Goal: Transaction & Acquisition: Purchase product/service

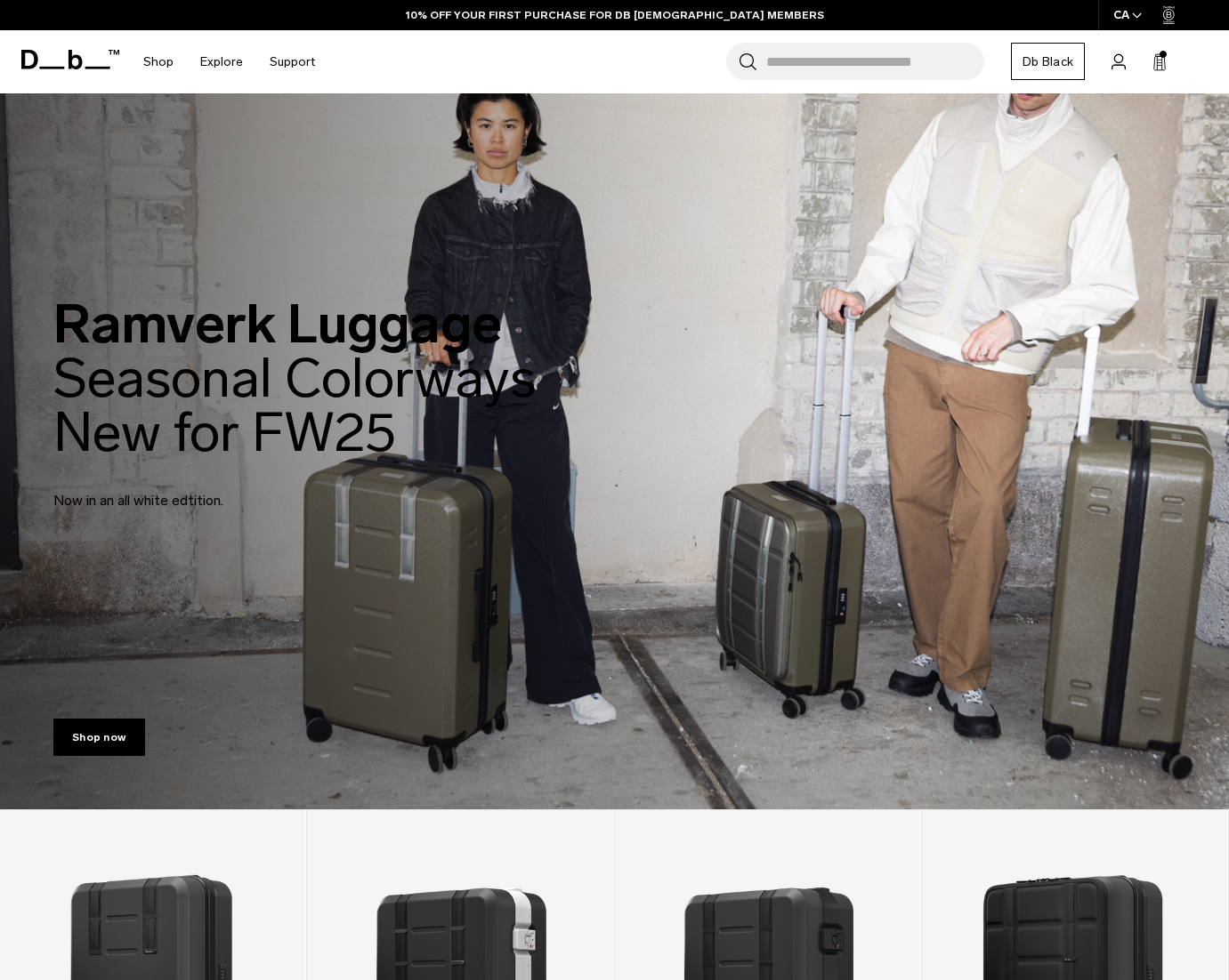
click at [900, 56] on icon at bounding box center [1160, 62] width 14 height 18
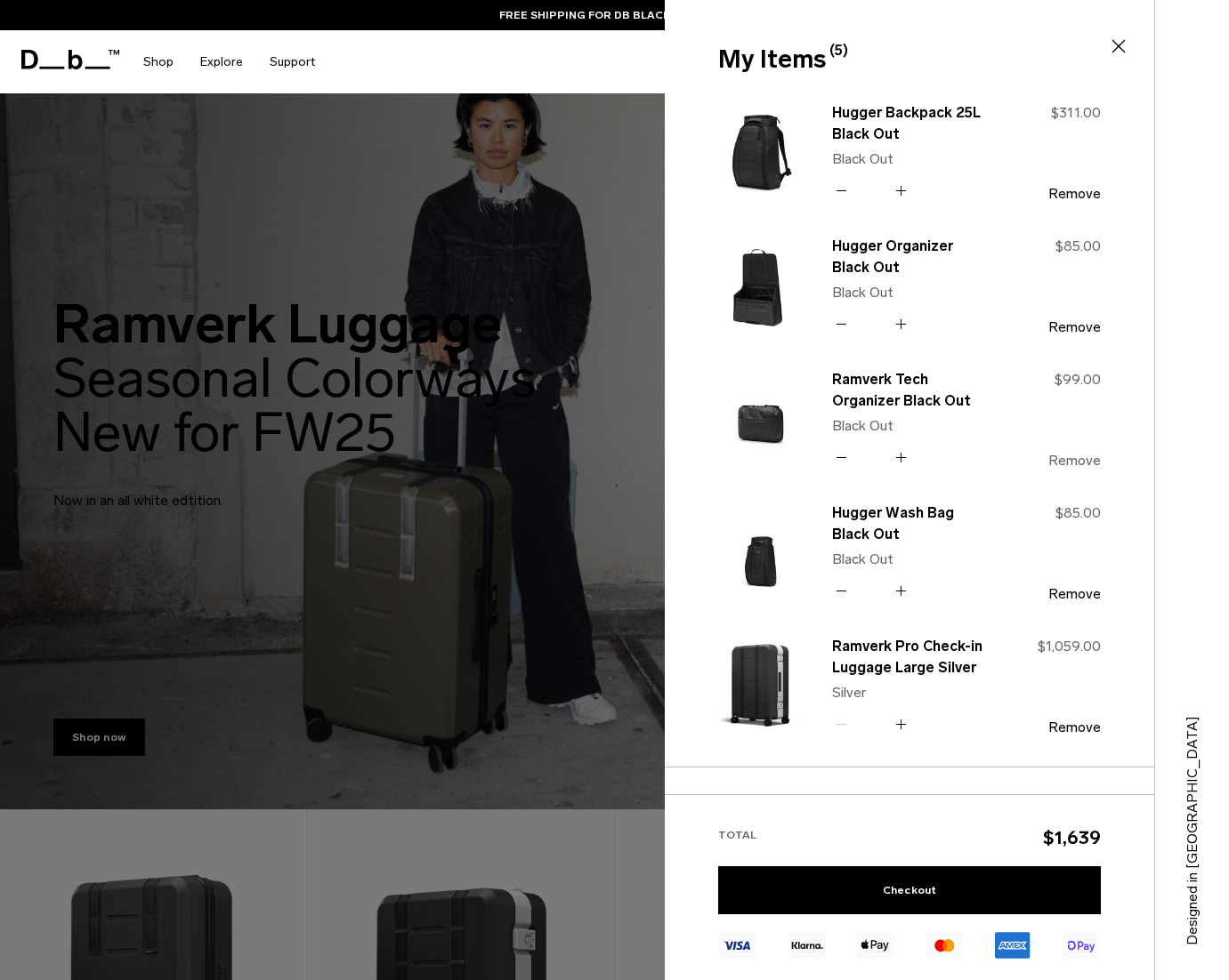
click at [900, 462] on button "Remove" at bounding box center [1075, 461] width 52 height 16
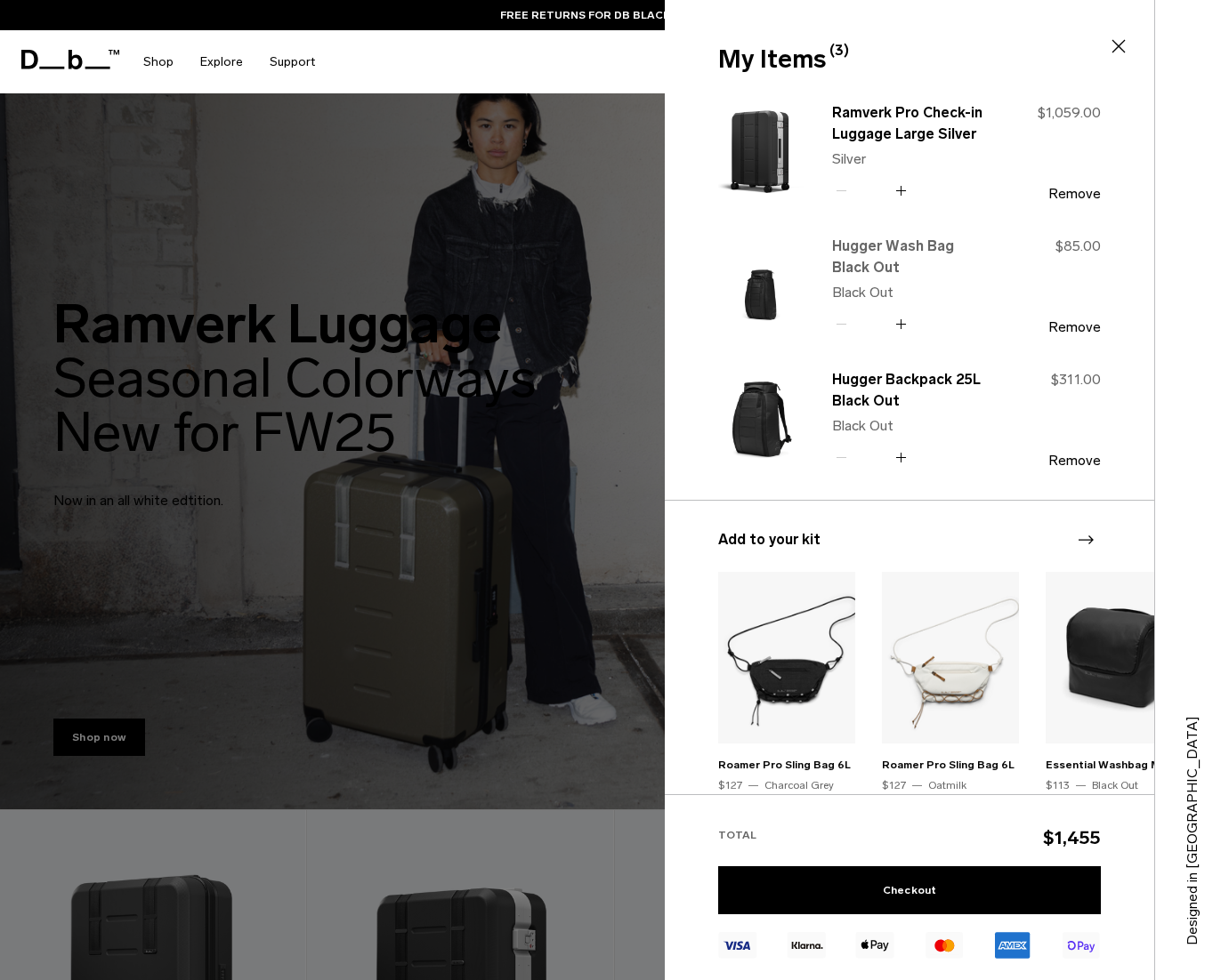
click at [900, 247] on link "Hugger Wash Bag Black Out" at bounding box center [910, 256] width 157 height 42
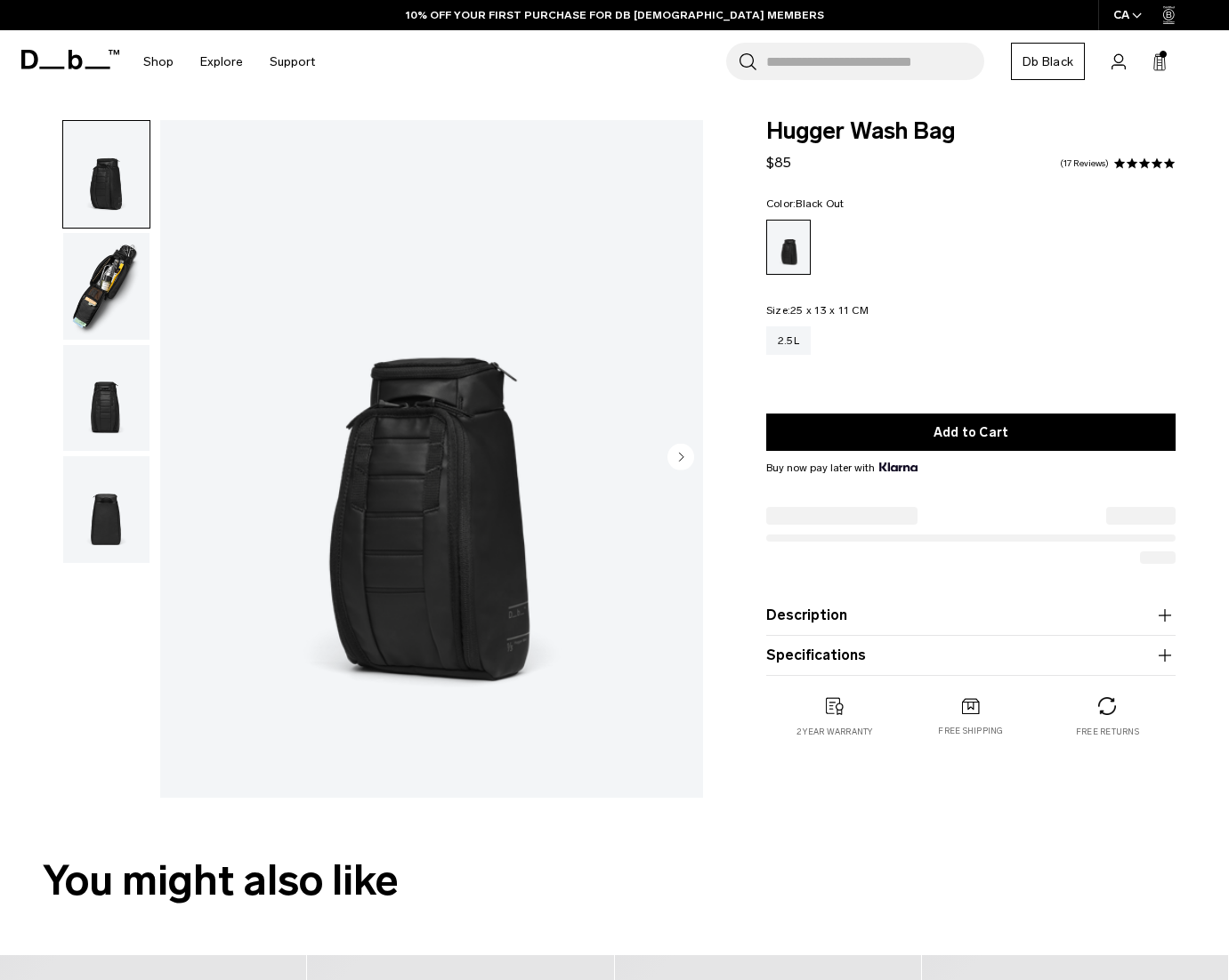
click at [103, 280] on img "button" at bounding box center [106, 286] width 86 height 107
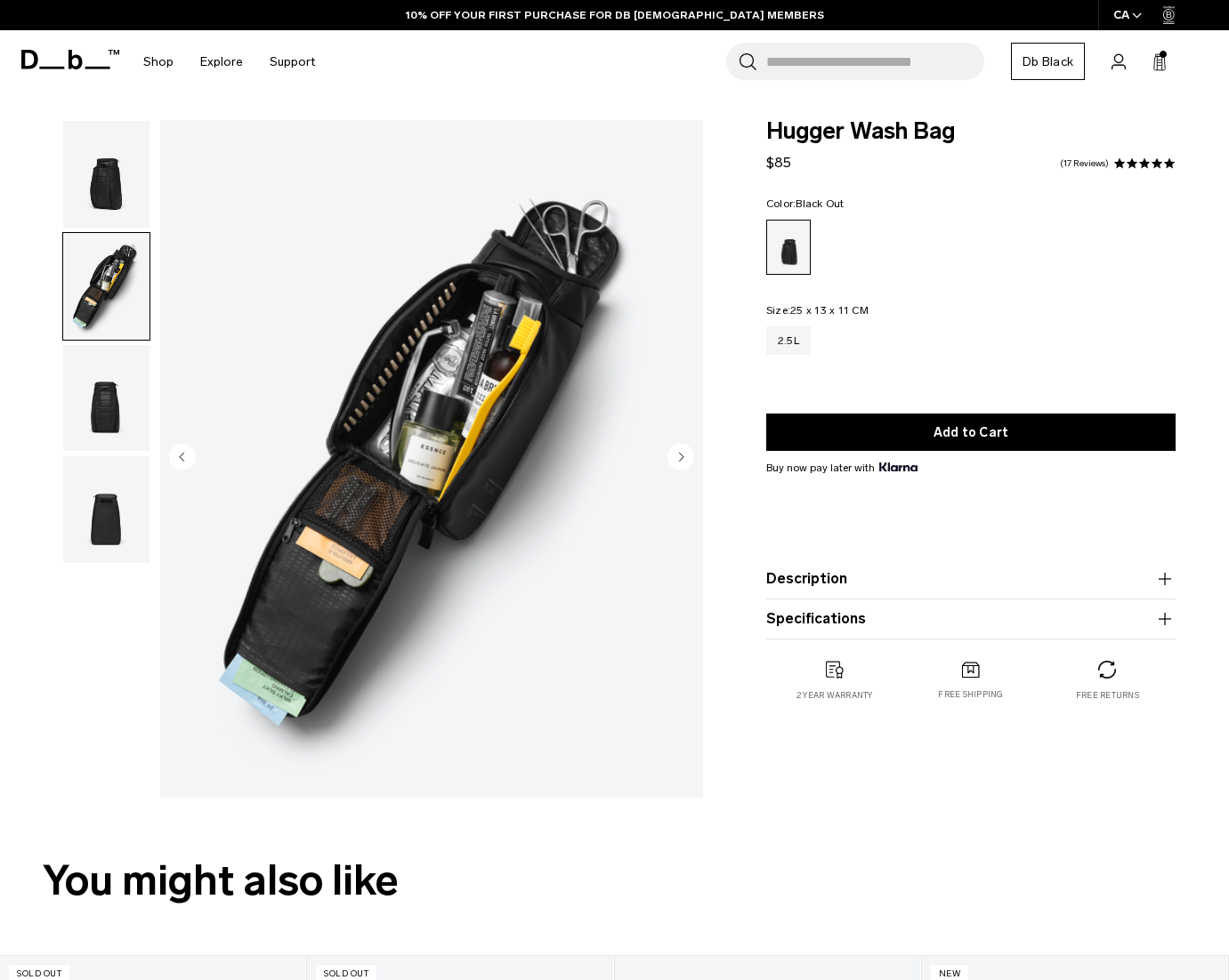
click at [122, 153] on img "button" at bounding box center [106, 174] width 86 height 107
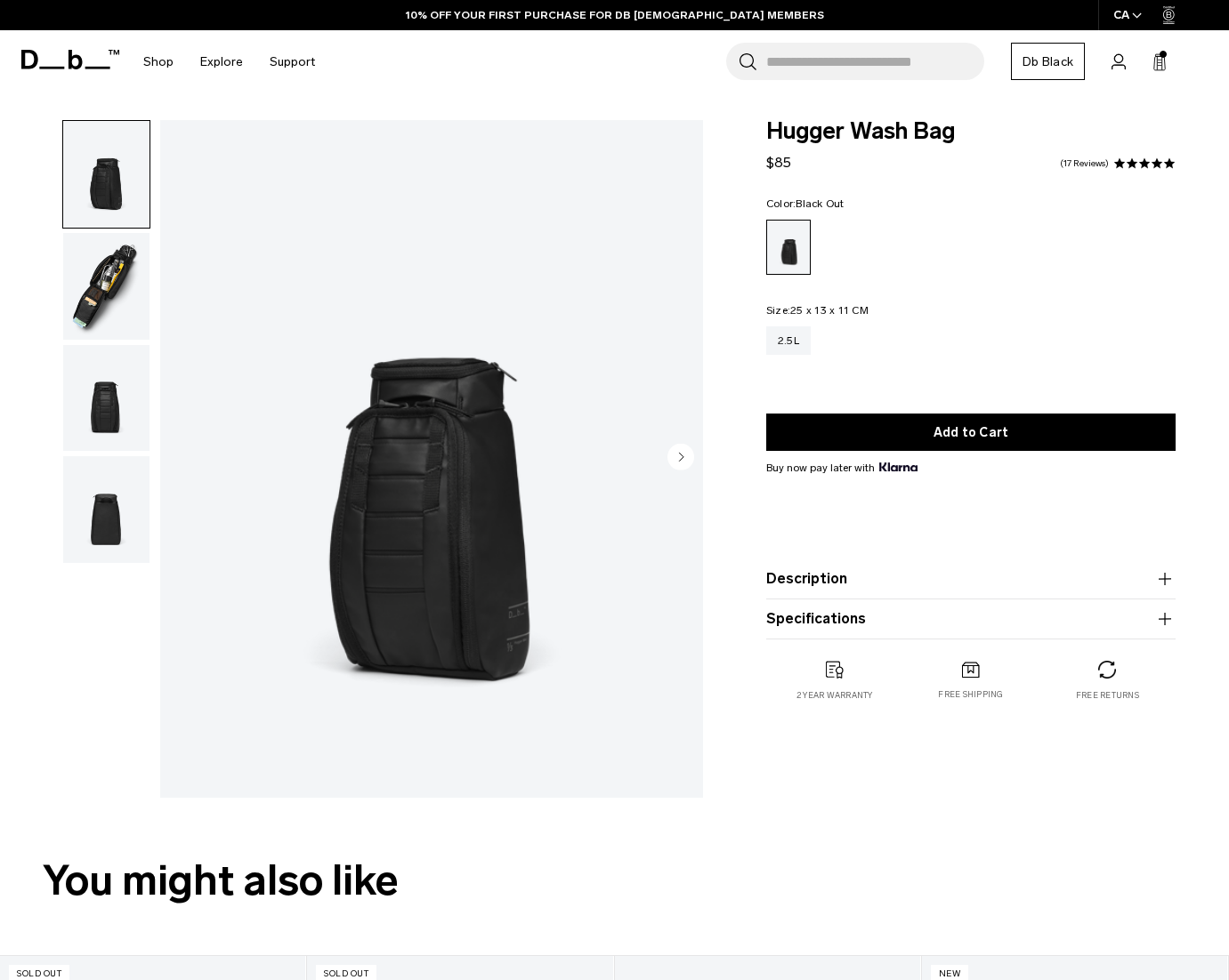
click at [109, 253] on img "button" at bounding box center [106, 286] width 86 height 107
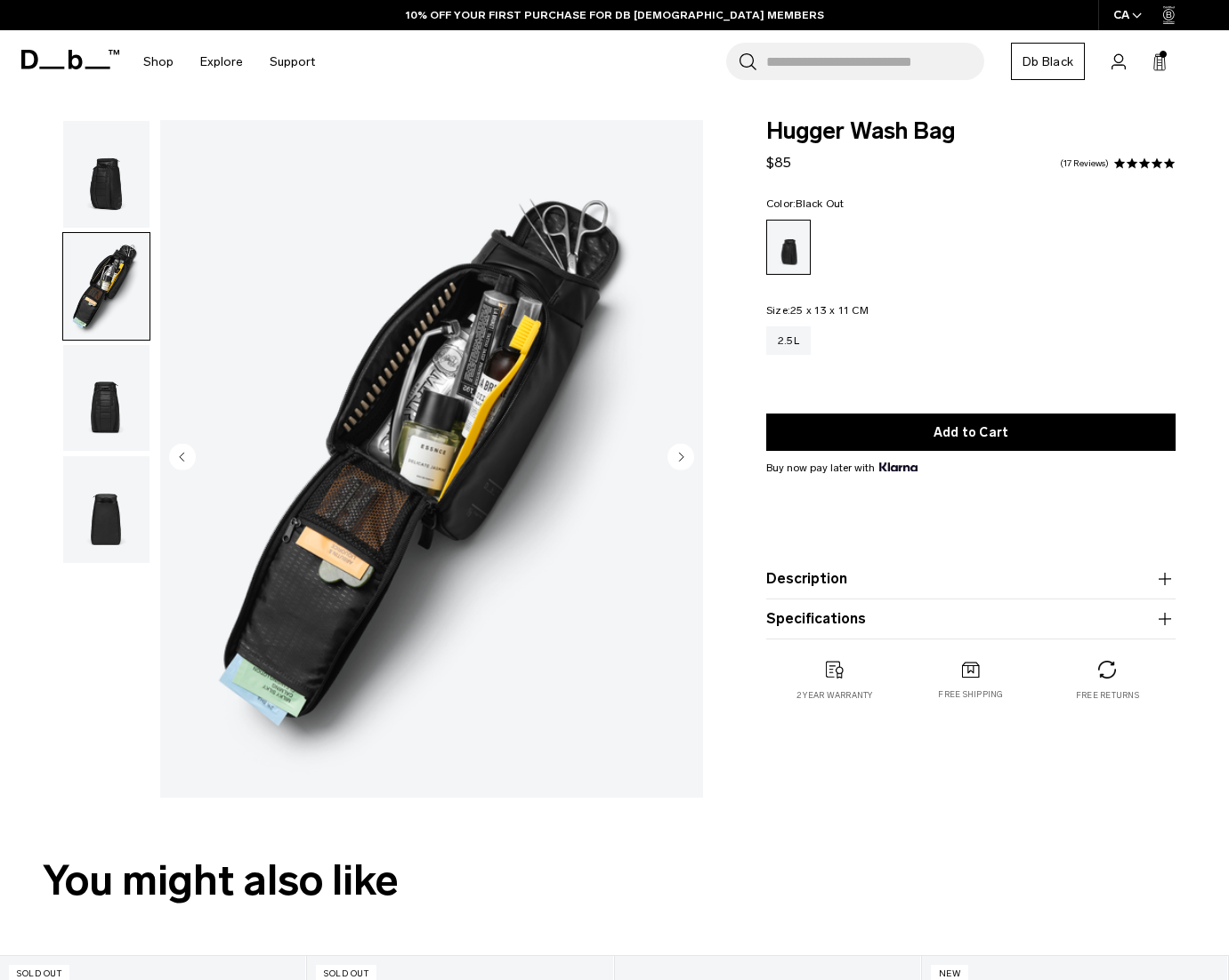
click at [109, 174] on img "button" at bounding box center [106, 174] width 86 height 107
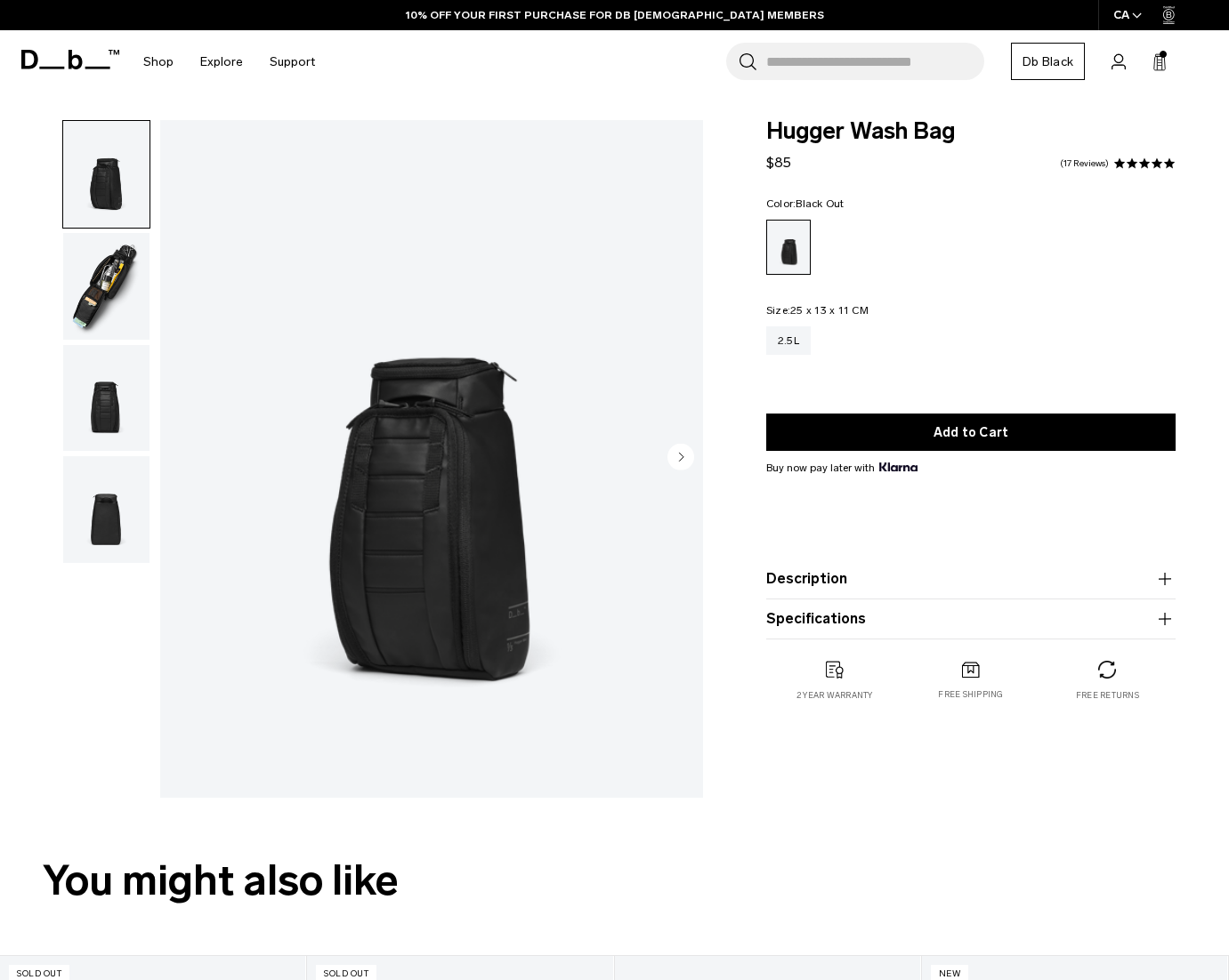
click at [100, 376] on img "button" at bounding box center [106, 399] width 86 height 107
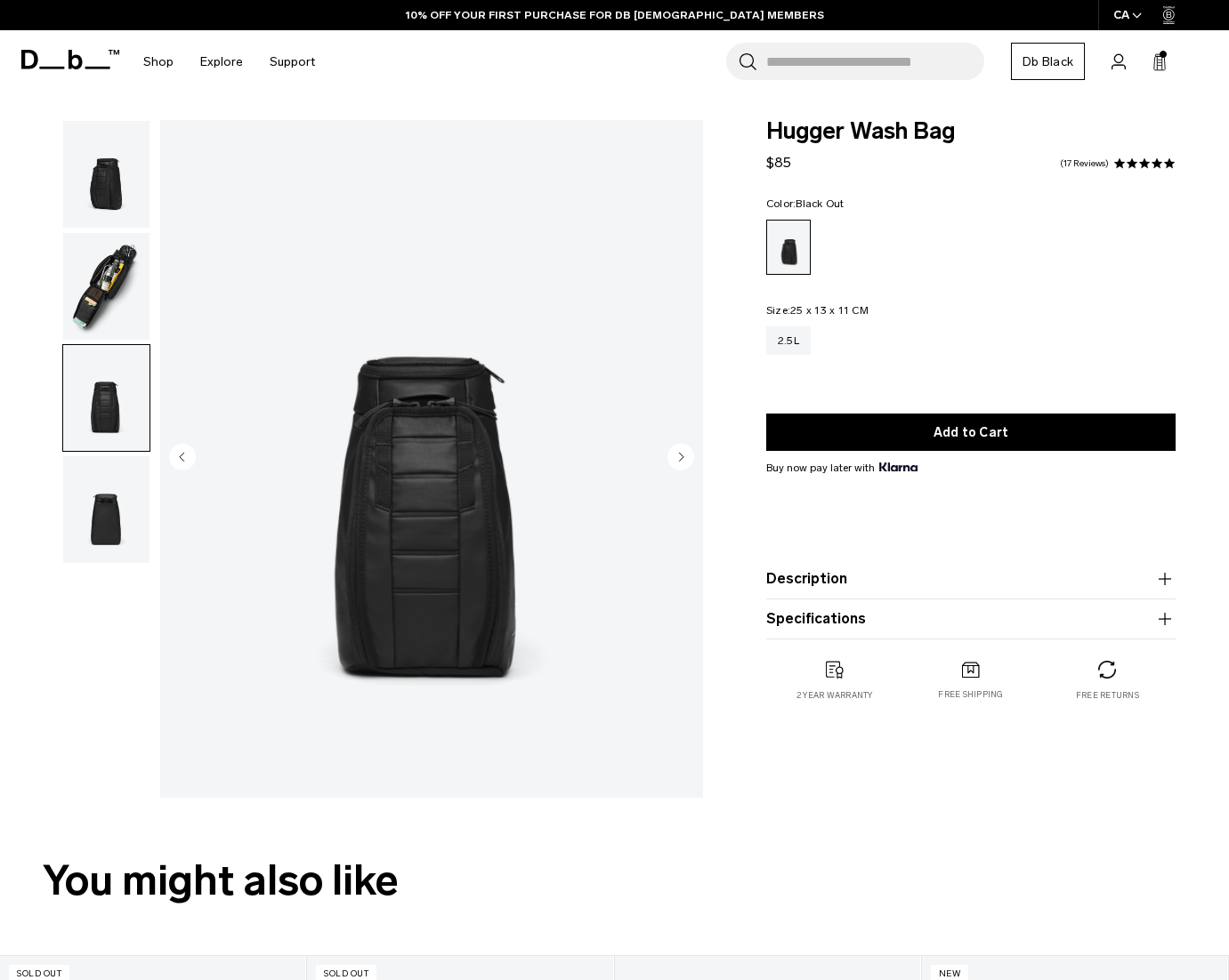
click at [101, 516] on img "button" at bounding box center [106, 509] width 86 height 107
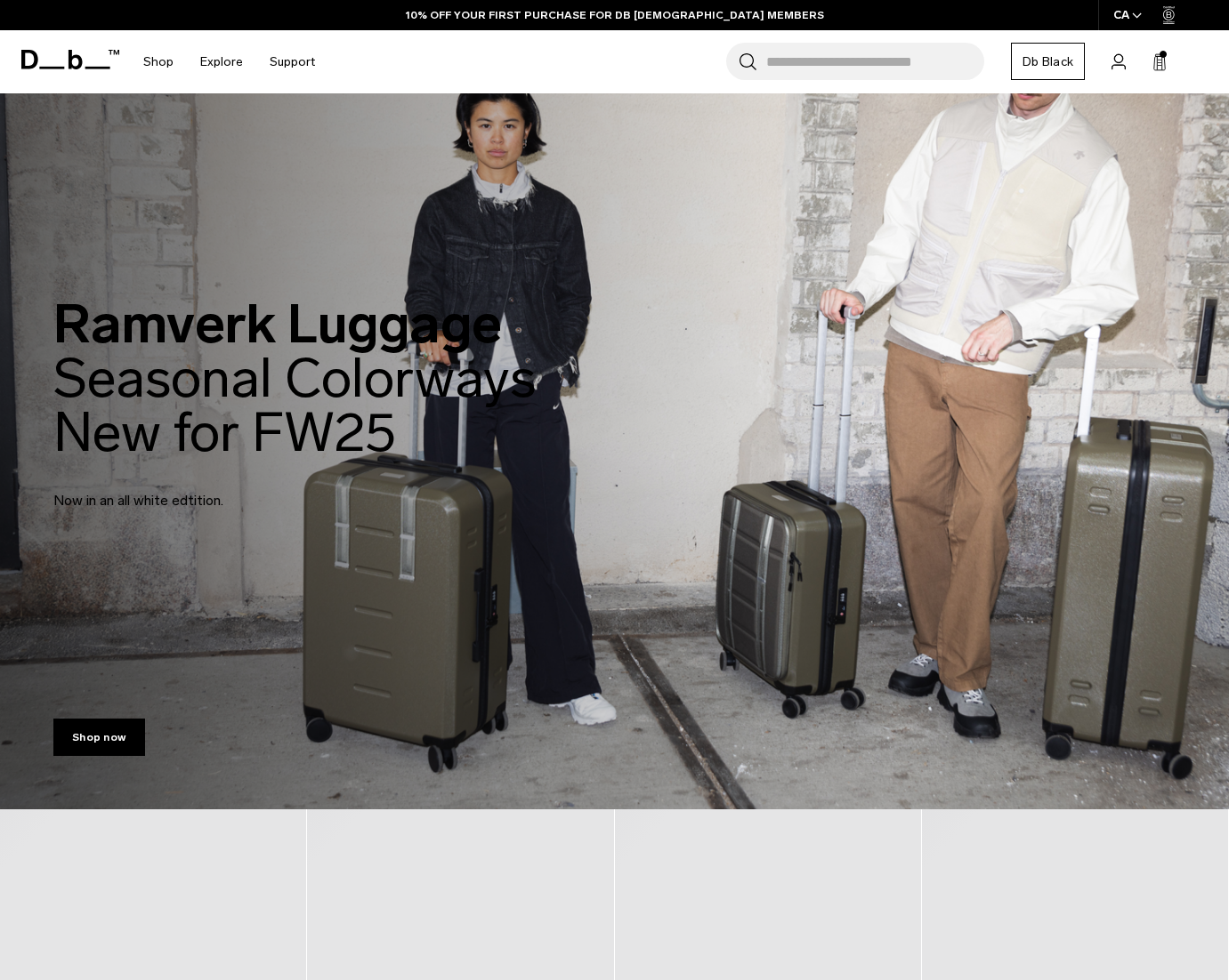
click at [1164, 66] on icon at bounding box center [1160, 63] width 11 height 13
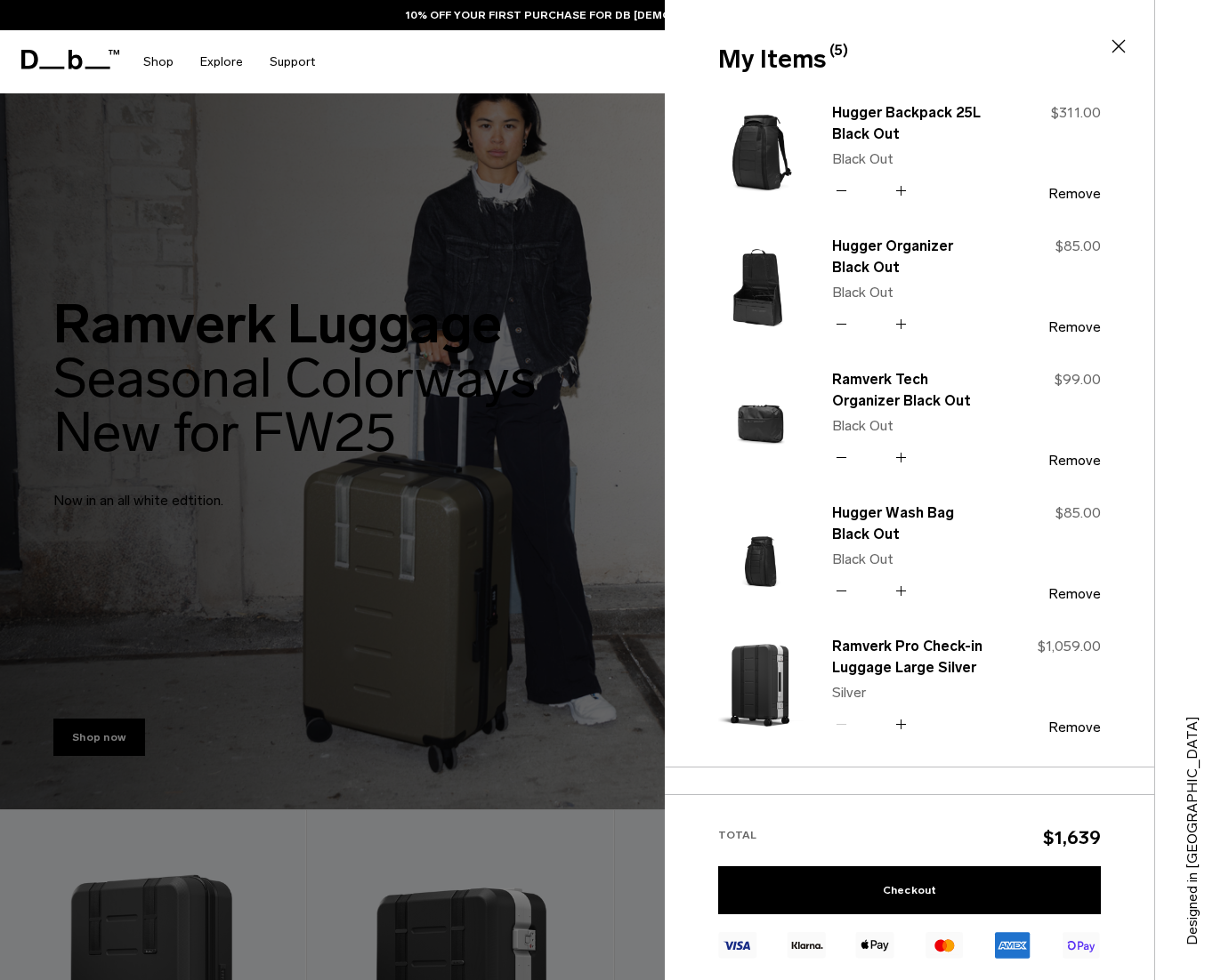
type button "Close"
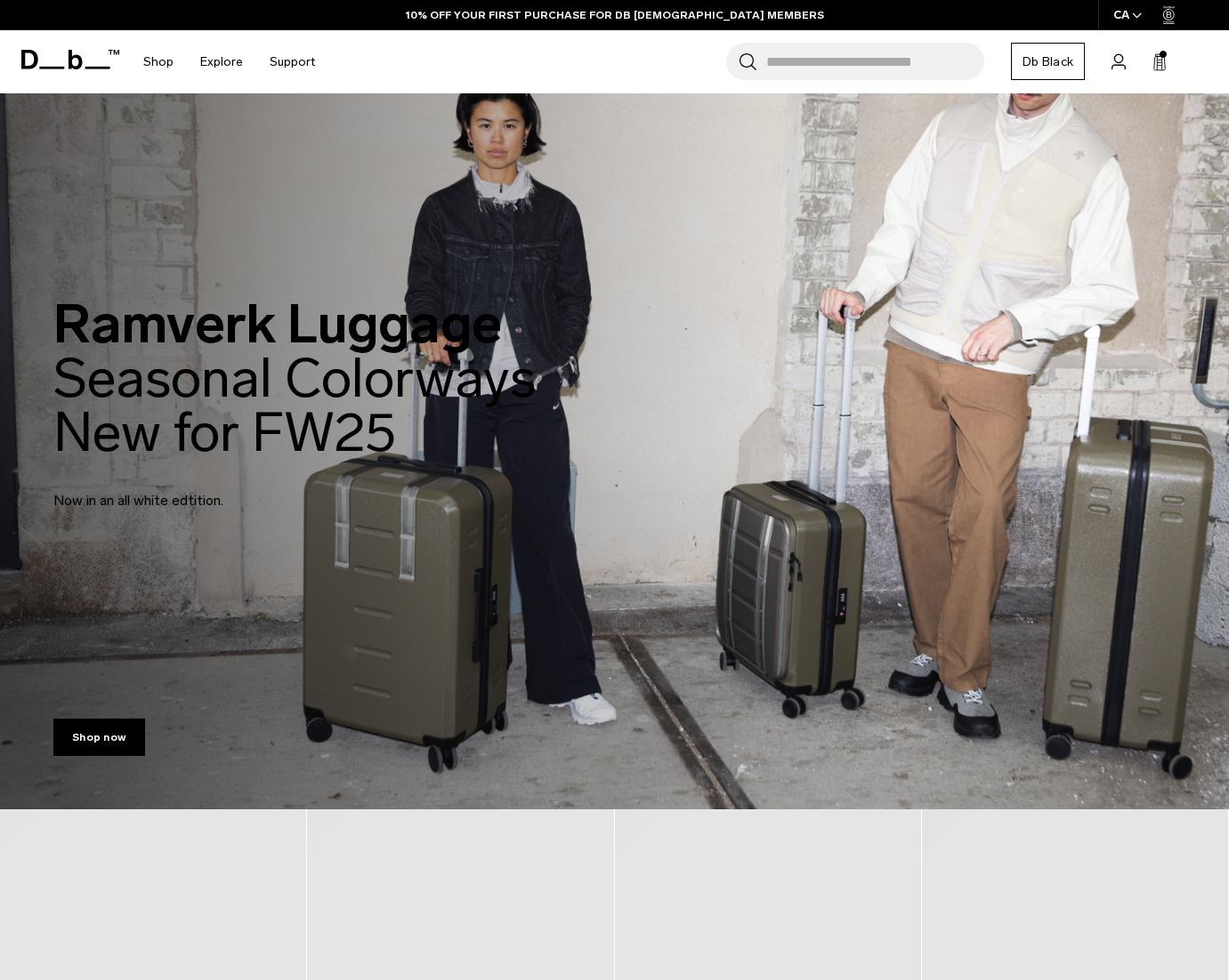
click at [1160, 64] on icon at bounding box center [1160, 62] width 14 height 18
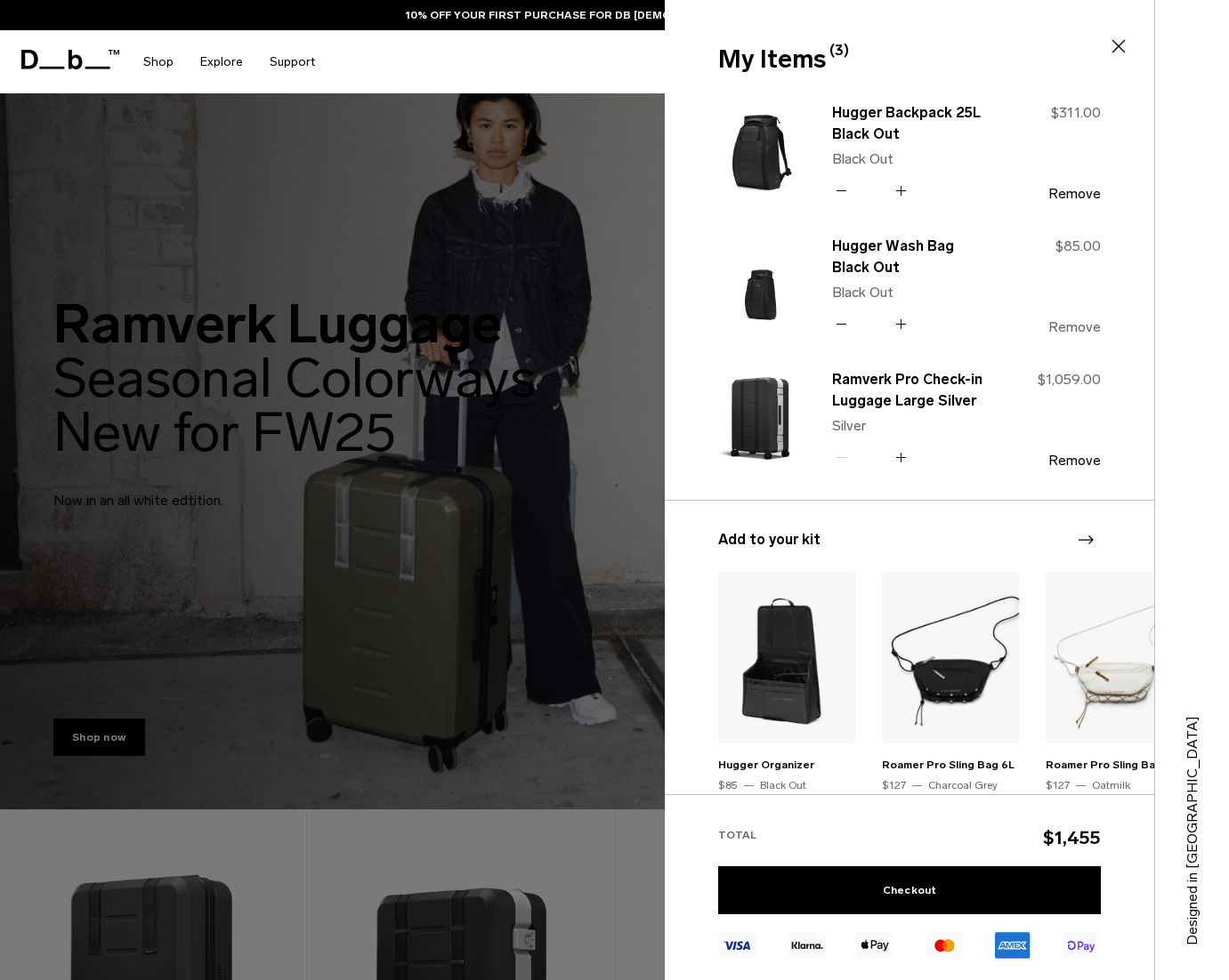
click at [1067, 320] on button "Remove" at bounding box center [1075, 328] width 52 height 16
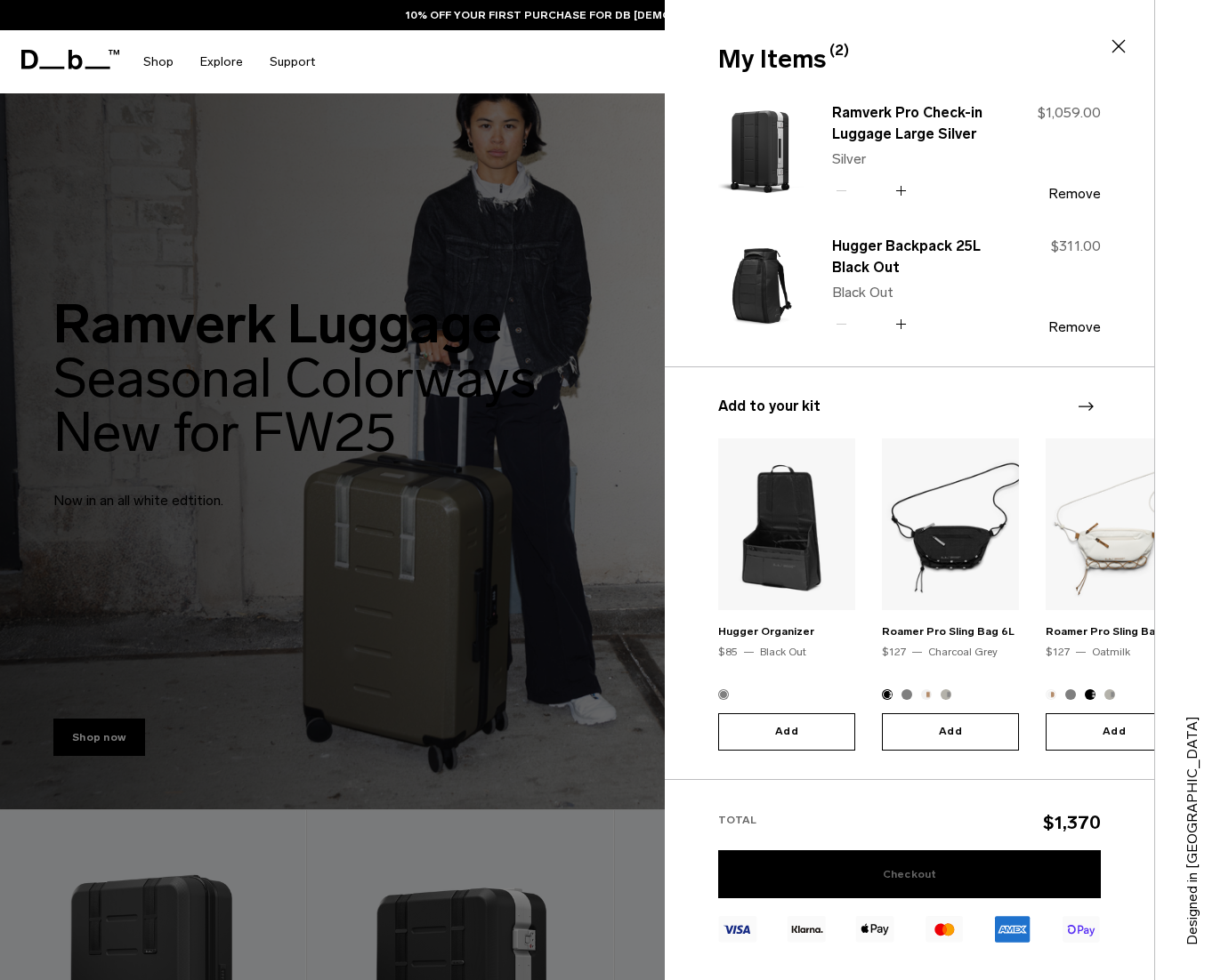
click at [899, 856] on link "Checkout" at bounding box center [909, 874] width 383 height 48
